Goal: Find specific page/section: Find specific page/section

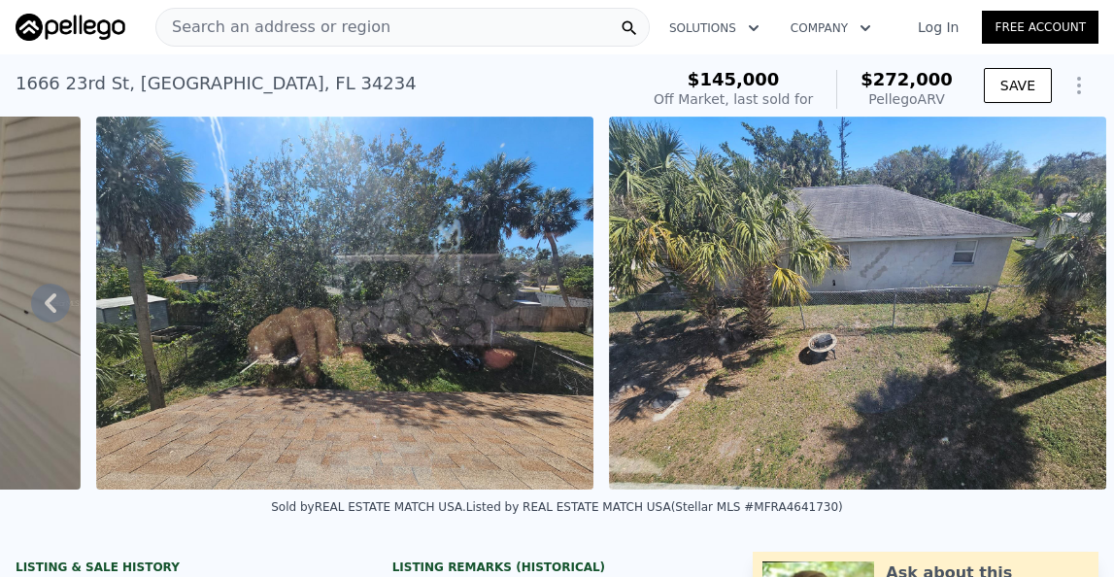
click at [391, 23] on div "Search an address or region" at bounding box center [402, 27] width 494 height 39
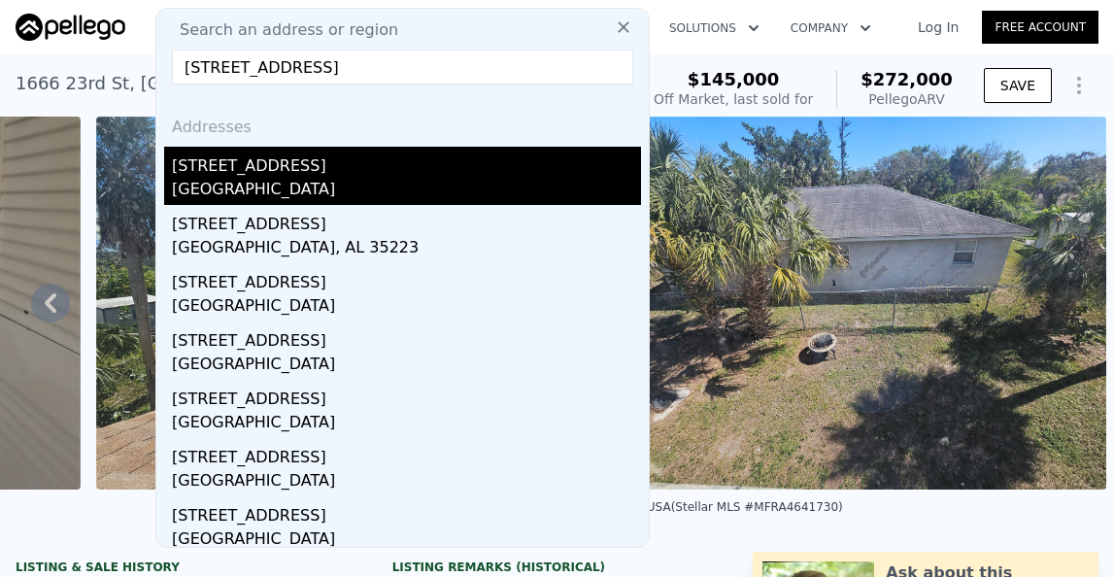
type input "[STREET_ADDRESS]"
click at [298, 173] on div "[STREET_ADDRESS]" at bounding box center [406, 162] width 469 height 31
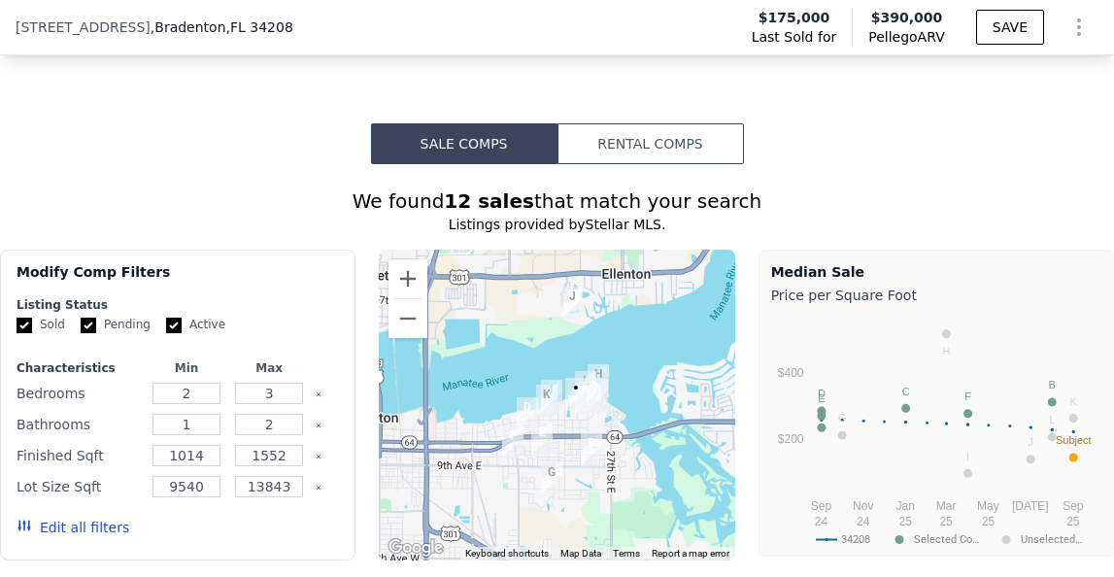
scroll to position [1660, 0]
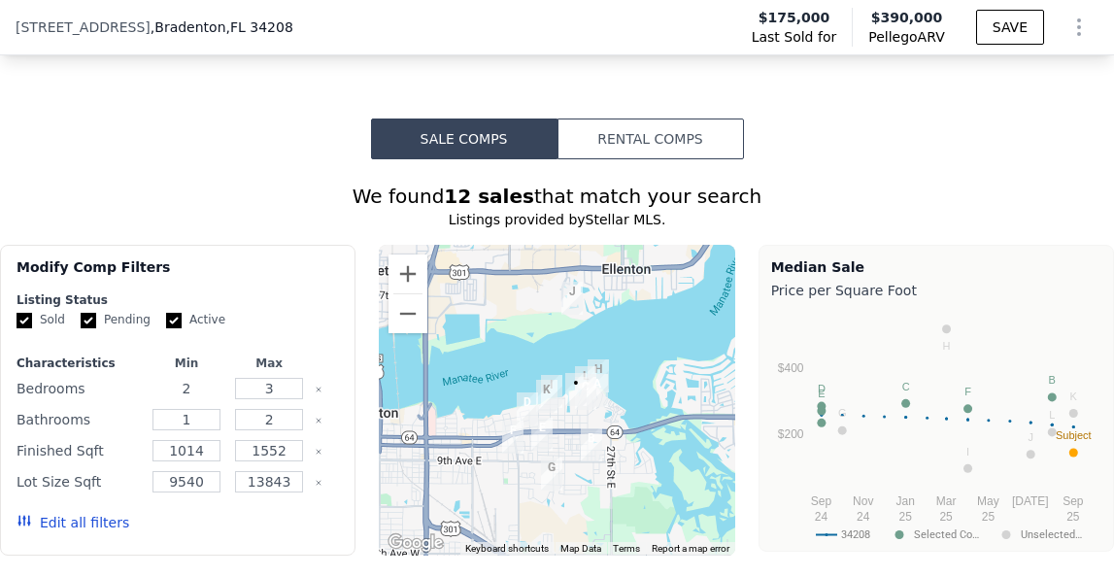
click at [201, 389] on input "2" at bounding box center [185, 388] width 67 height 21
type input "3"
click at [196, 424] on input "1" at bounding box center [185, 419] width 67 height 21
type input "2"
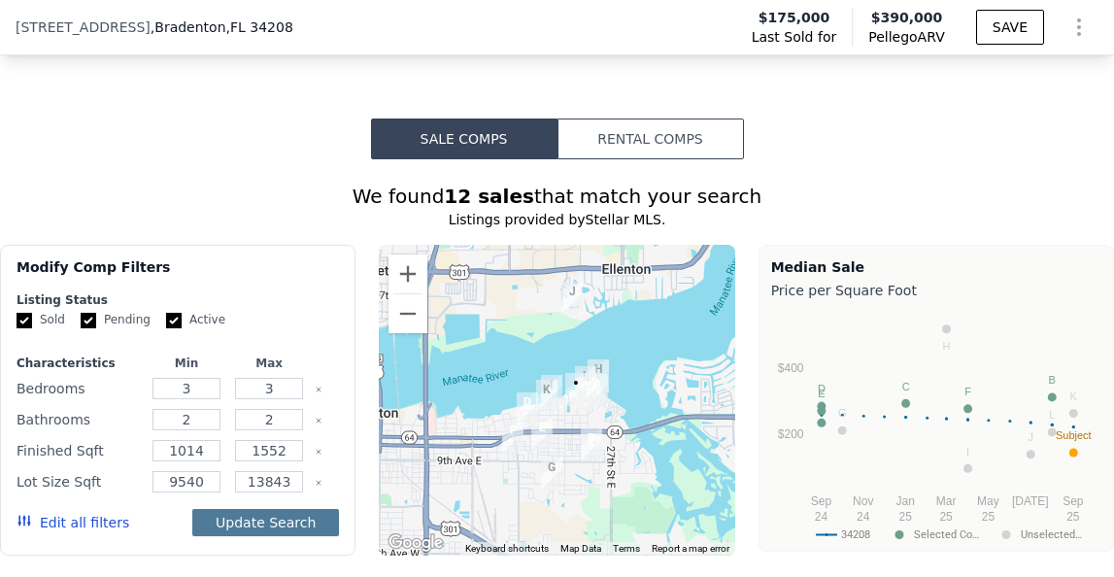
click at [285, 520] on button "Update Search" at bounding box center [265, 522] width 147 height 27
checkbox input "false"
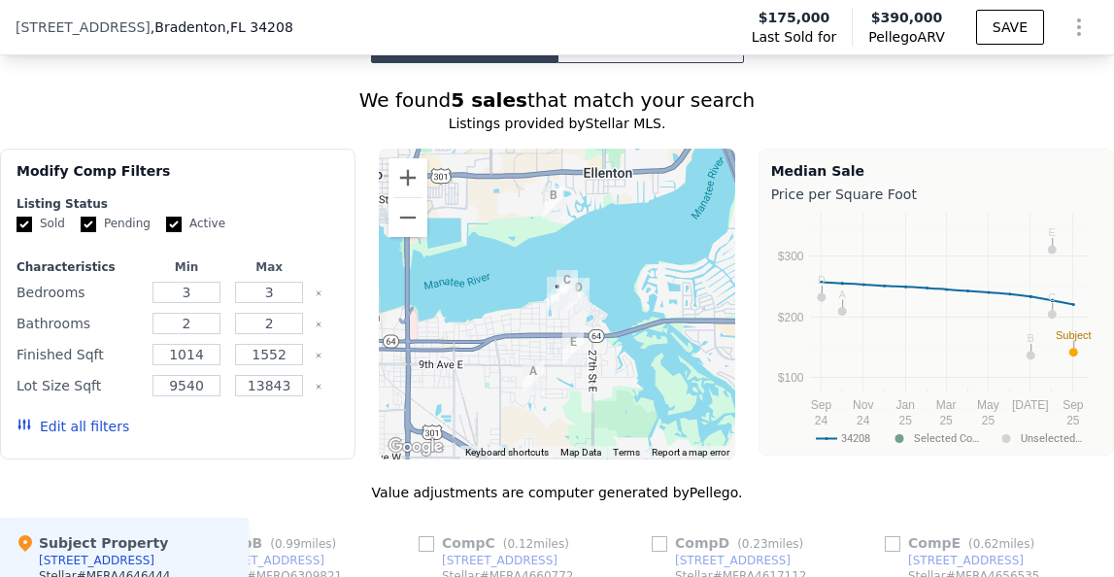
scroll to position [1755, 0]
click at [89, 432] on button "Edit all filters" at bounding box center [73, 426] width 113 height 19
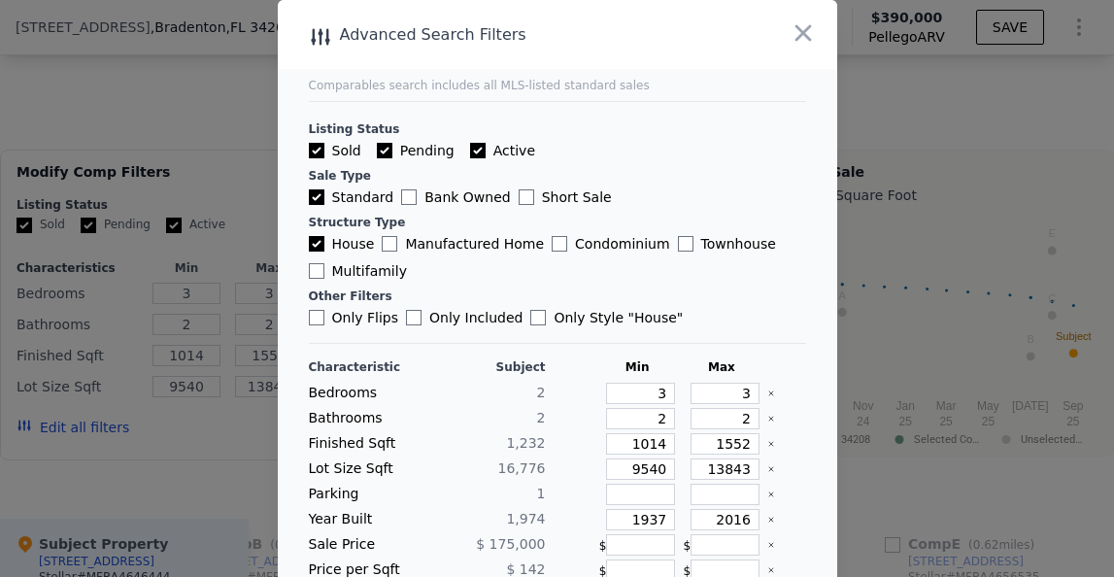
click at [312, 326] on label "Only Flips" at bounding box center [354, 317] width 90 height 19
click at [312, 325] on input "Only Flips" at bounding box center [317, 318] width 16 height 16
checkbox input "true"
click at [799, 29] on icon "button" at bounding box center [803, 33] width 17 height 17
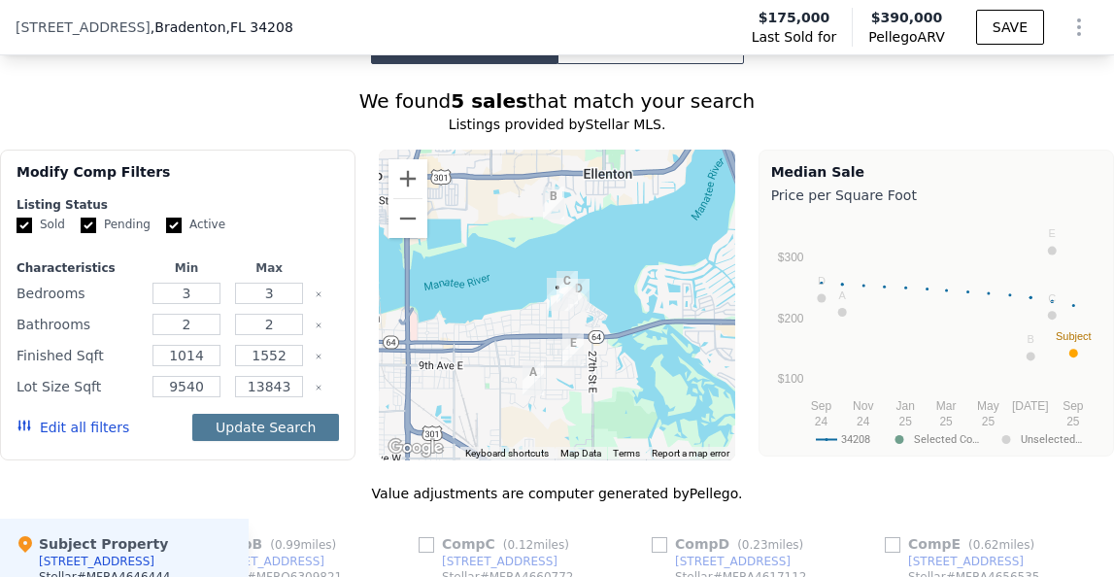
click at [286, 428] on button "Update Search" at bounding box center [265, 427] width 147 height 27
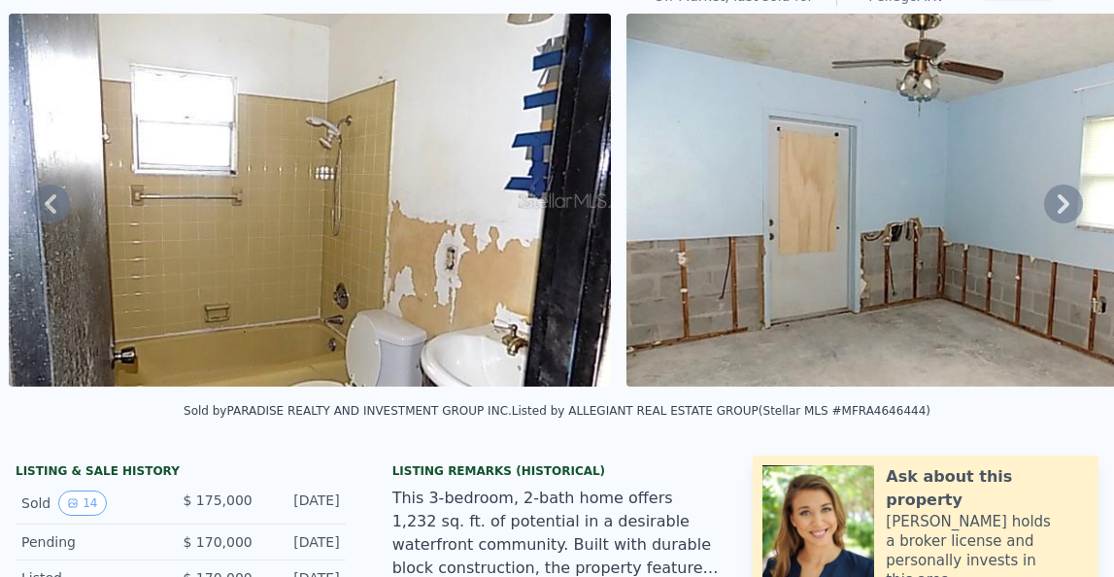
scroll to position [0, 0]
